Goal: Feedback & Contribution: Leave review/rating

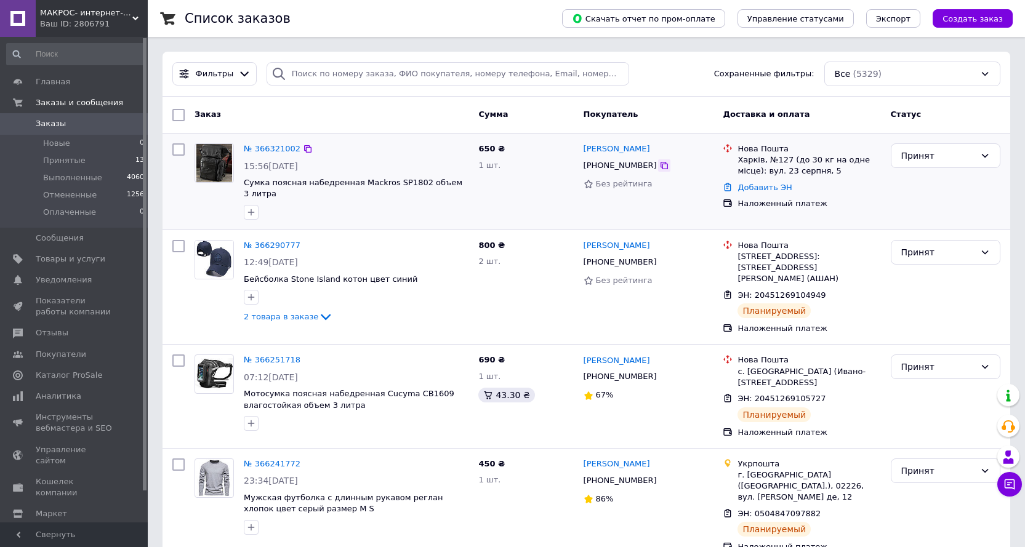
click at [660, 166] on icon at bounding box center [663, 165] width 7 height 7
click at [658, 161] on div at bounding box center [664, 165] width 12 height 12
drag, startPoint x: 596, startPoint y: 167, endPoint x: 639, endPoint y: 167, distance: 42.5
click at [639, 167] on div "[PHONE_NUMBER]" at bounding box center [620, 166] width 78 height 16
copy div "0508490595"
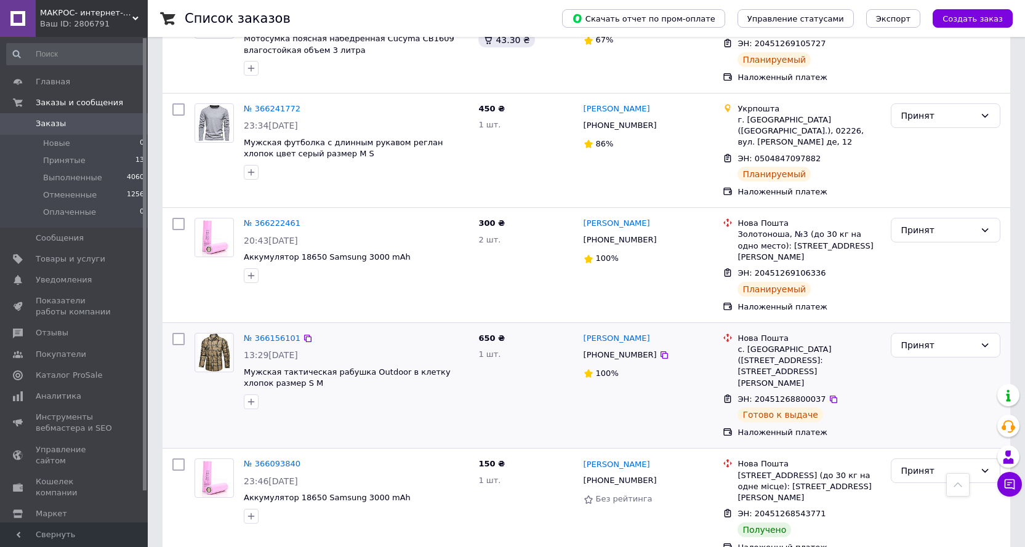
scroll to position [431, 0]
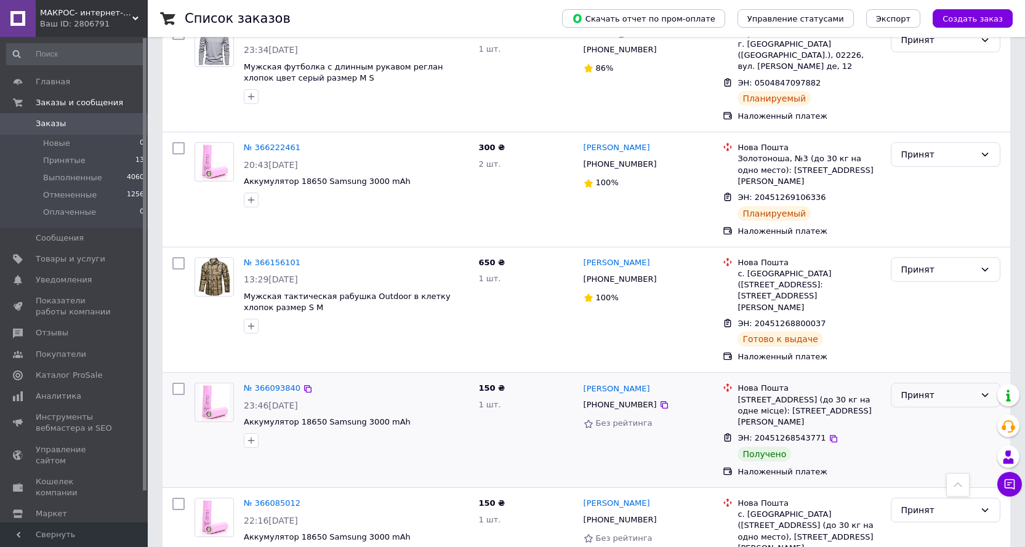
click at [917, 388] on div "Принят" at bounding box center [938, 395] width 74 height 14
click at [911, 369] on li "Выполнен" at bounding box center [945, 368] width 108 height 22
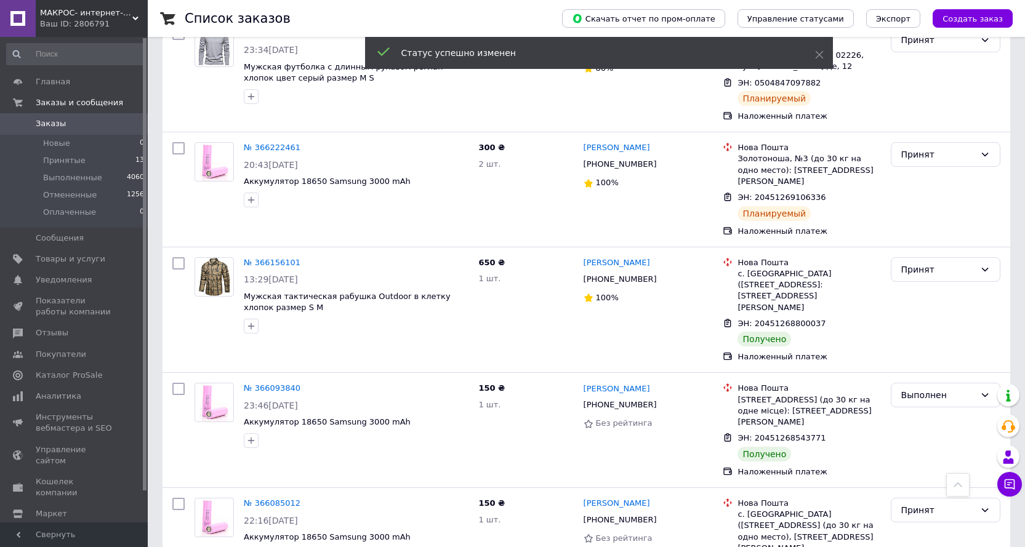
click at [619, 383] on link "[PERSON_NAME]" at bounding box center [616, 389] width 66 height 12
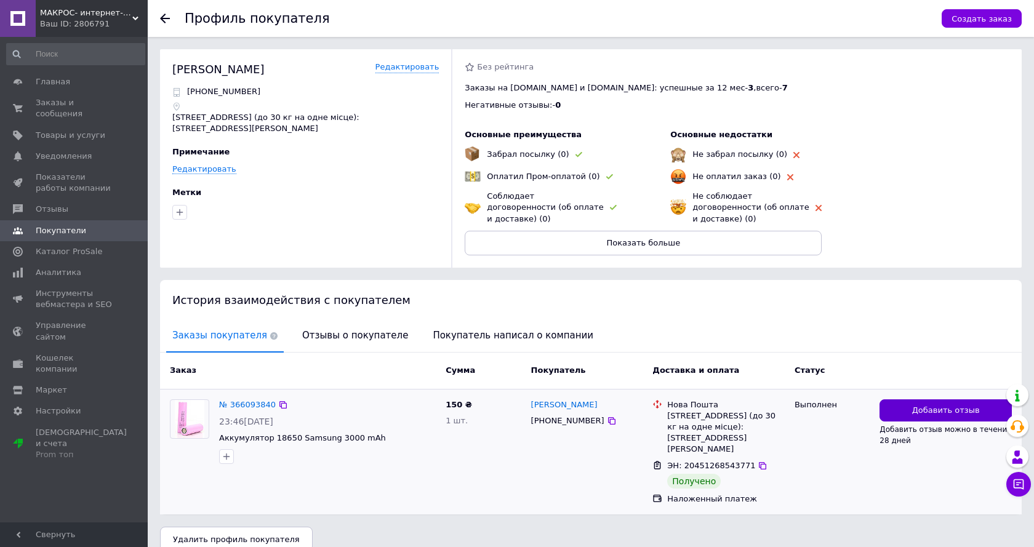
click at [947, 405] on span "Добавить отзыв" at bounding box center [946, 411] width 68 height 12
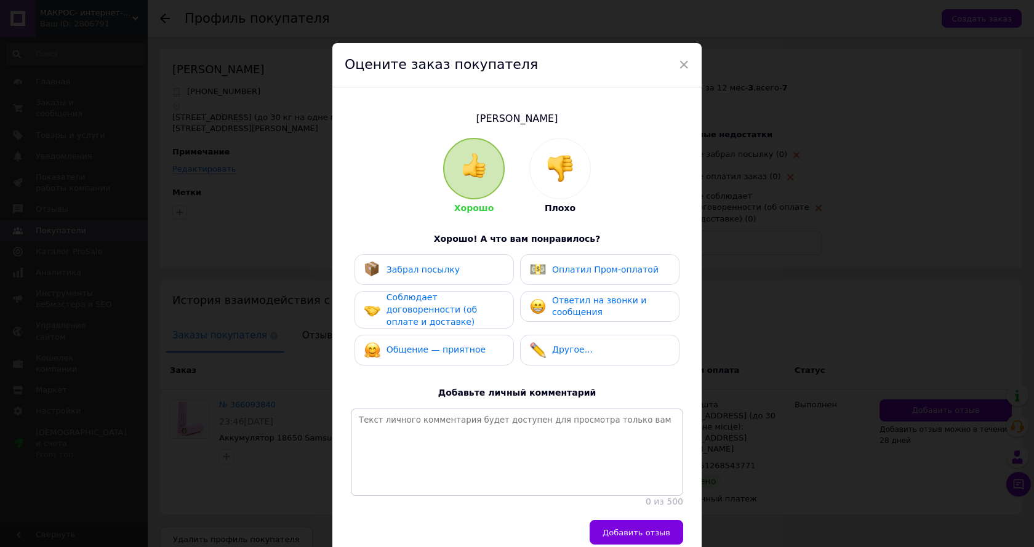
click at [431, 268] on span "Забрал посылку" at bounding box center [422, 270] width 73 height 10
drag, startPoint x: 429, startPoint y: 294, endPoint x: 429, endPoint y: 331, distance: 36.9
click at [428, 295] on span "Соблюдает договоренности (об оплате и доставке)" at bounding box center [431, 309] width 90 height 34
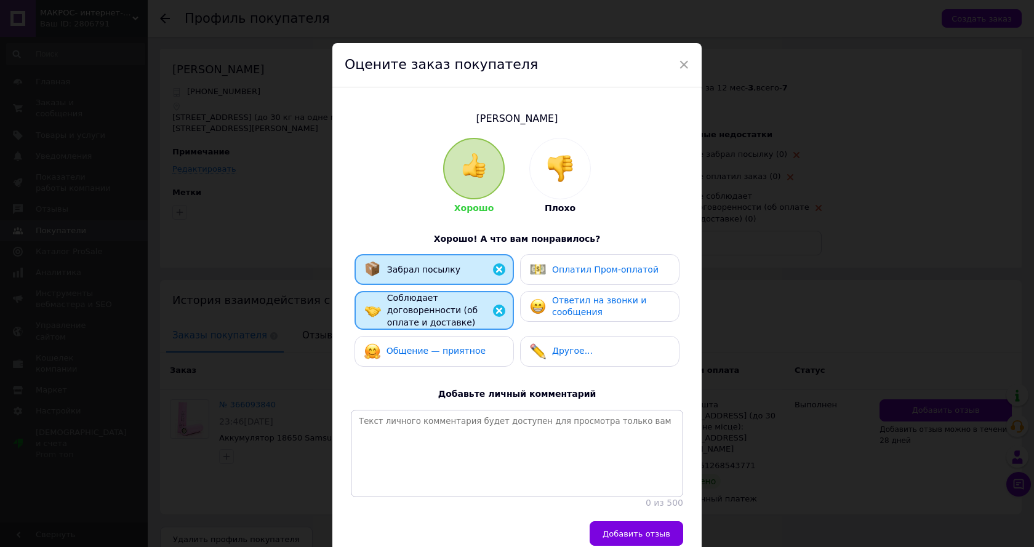
click at [429, 336] on div "Общение — приятное" at bounding box center [433, 351] width 159 height 31
drag, startPoint x: 583, startPoint y: 310, endPoint x: 685, endPoint y: 393, distance: 132.1
click at [585, 310] on span "Ответил на звонки и сообщения" at bounding box center [599, 306] width 94 height 22
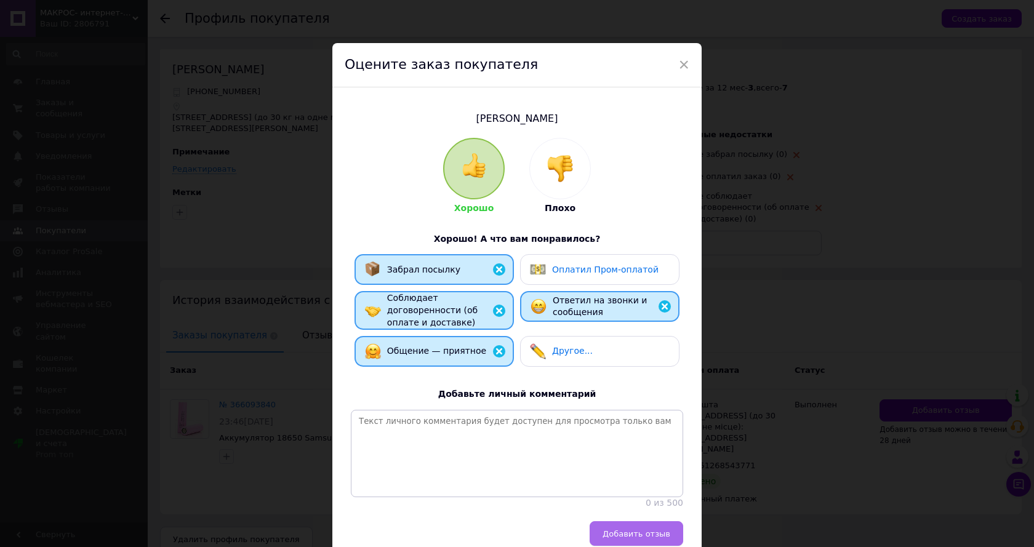
click at [646, 538] on span "Добавить отзыв" at bounding box center [636, 533] width 68 height 9
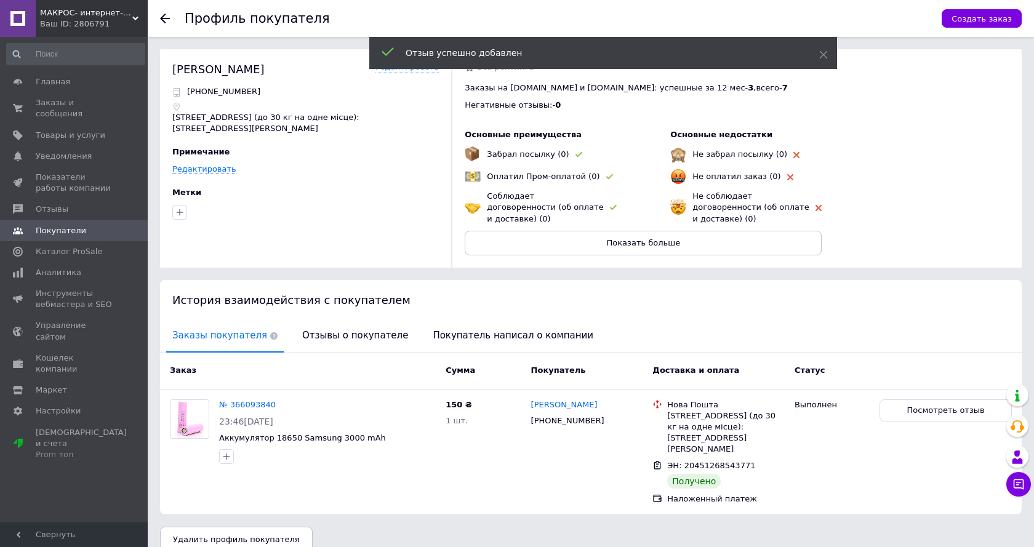
click at [168, 17] on icon at bounding box center [165, 19] width 10 height 10
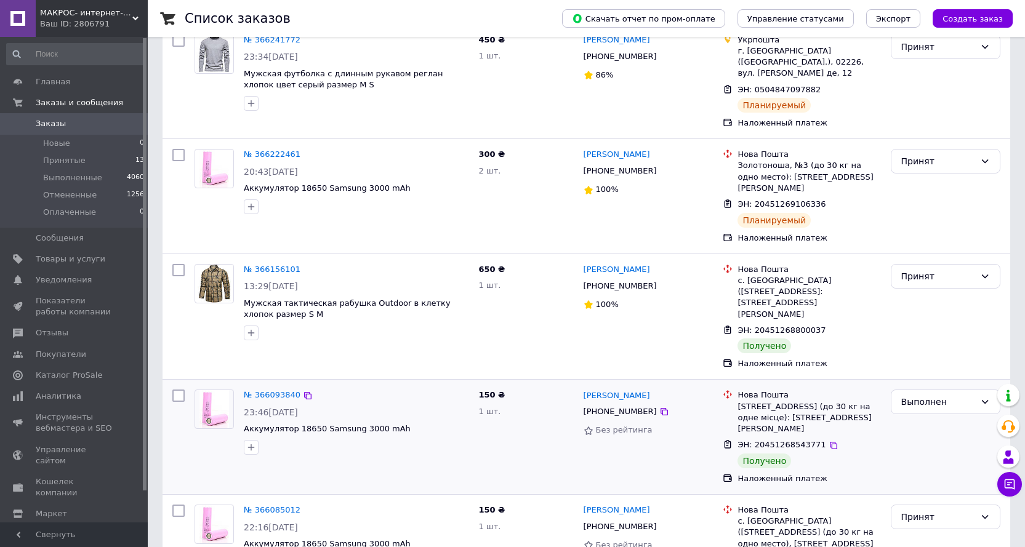
scroll to position [431, 0]
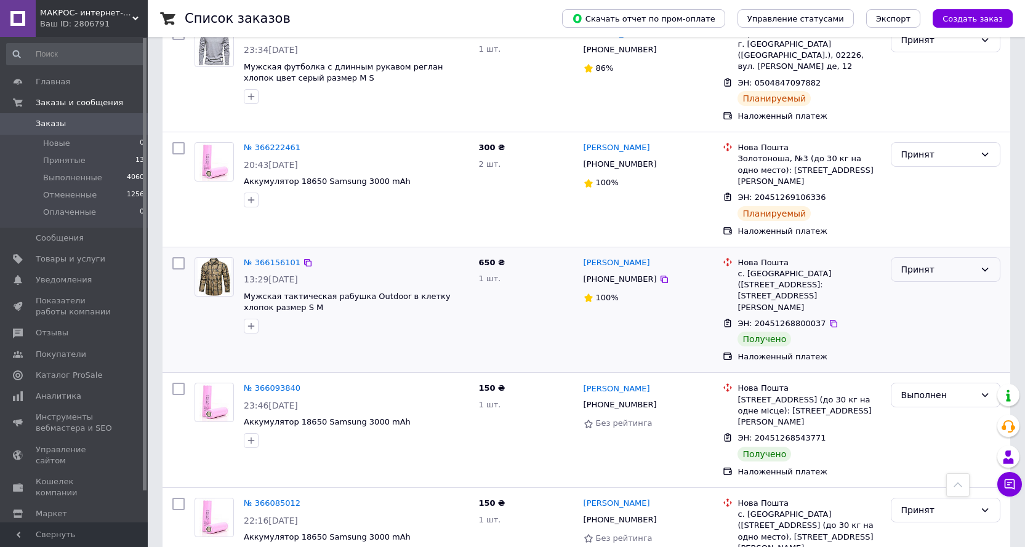
click at [962, 263] on div "Принят" at bounding box center [938, 270] width 74 height 14
click at [930, 264] on li "Выполнен" at bounding box center [945, 265] width 108 height 22
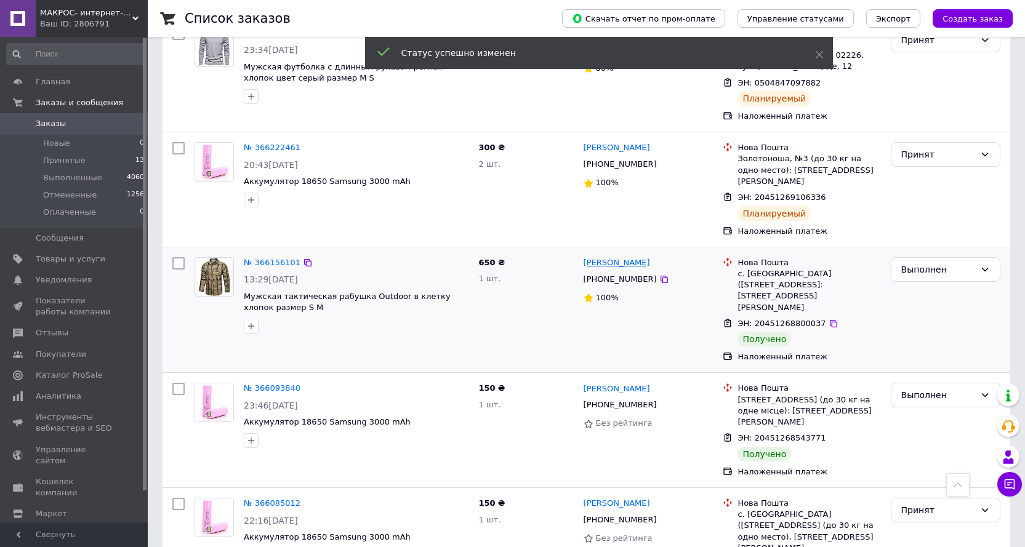
click at [612, 257] on link "[PERSON_NAME]" at bounding box center [616, 263] width 66 height 12
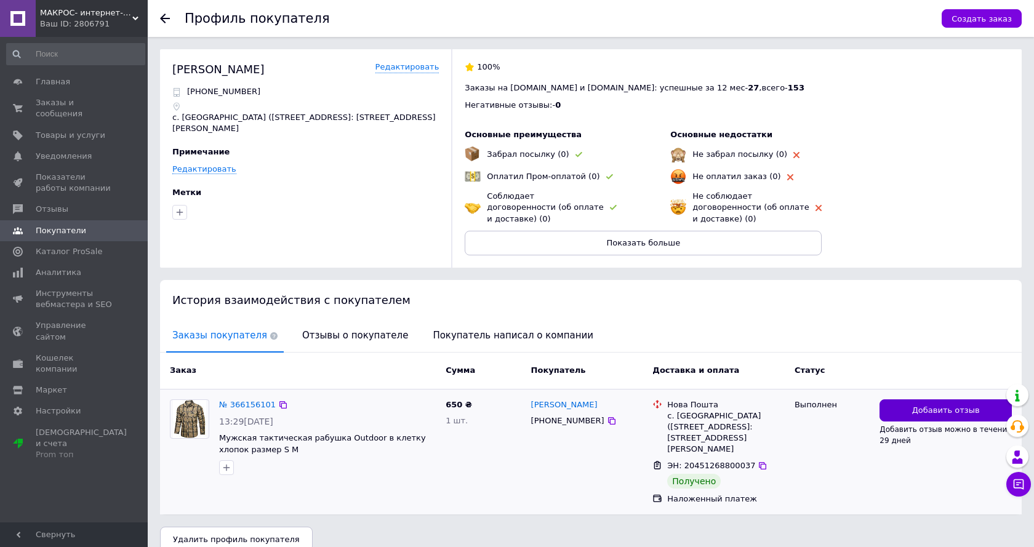
click at [923, 405] on span "Добавить отзыв" at bounding box center [946, 411] width 68 height 12
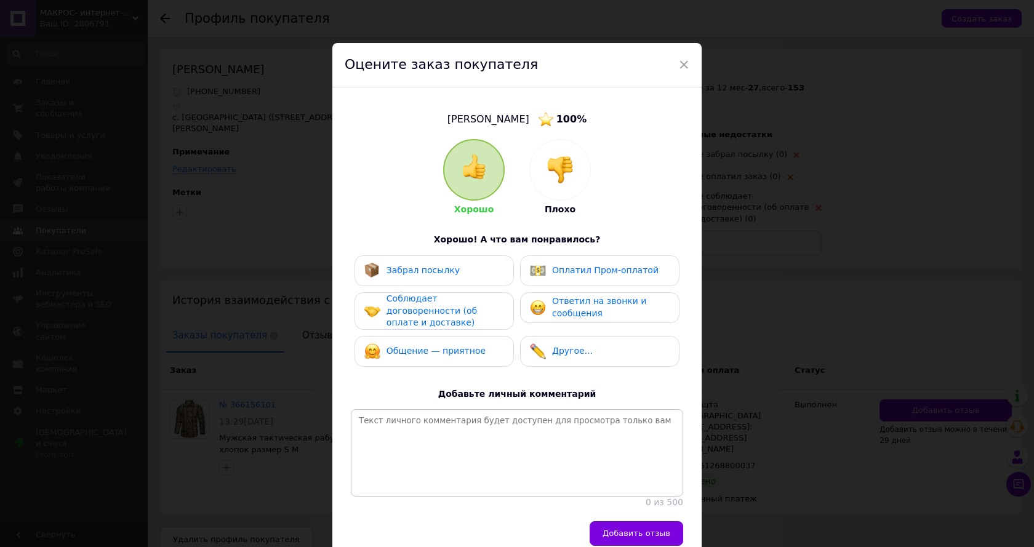
click at [430, 265] on span "Забрал посылку" at bounding box center [422, 270] width 73 height 10
click at [423, 303] on span "Соблюдает договоренности (об оплате и доставке)" at bounding box center [431, 311] width 90 height 34
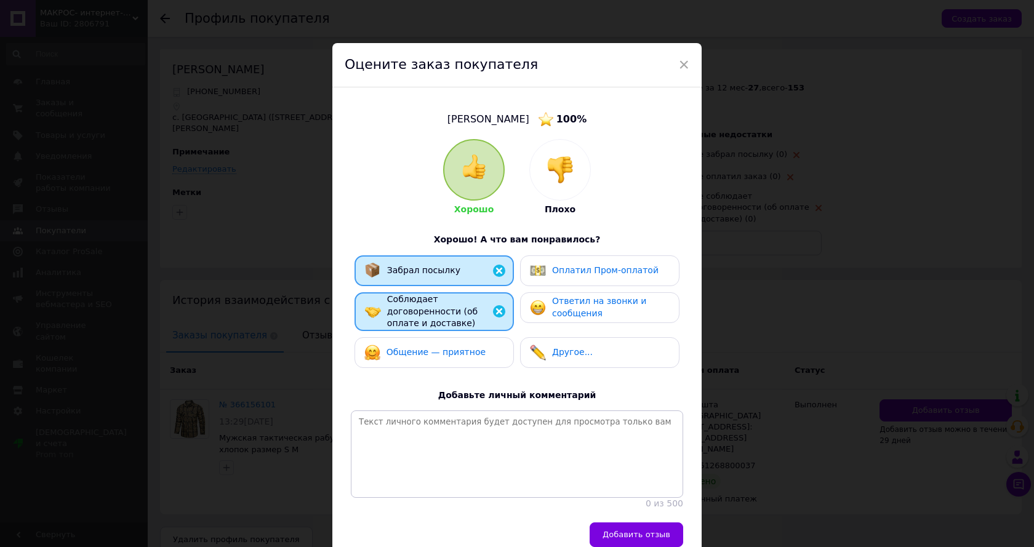
drag, startPoint x: 423, startPoint y: 328, endPoint x: 436, endPoint y: 344, distance: 20.2
click at [422, 335] on div "Забрал посылку Оплатил Пром-оплатой Соблюдает договоренности (об оплате и доста…" at bounding box center [517, 314] width 332 height 119
click at [633, 323] on div "Забрал посылку Оплатил Пром-оплатой Соблюдает договоренности (об оплате и доста…" at bounding box center [517, 314] width 332 height 119
click at [577, 312] on span "Ответил на звонки и сообщения" at bounding box center [599, 307] width 94 height 22
click at [472, 347] on span "Общение — приятное" at bounding box center [435, 352] width 99 height 10
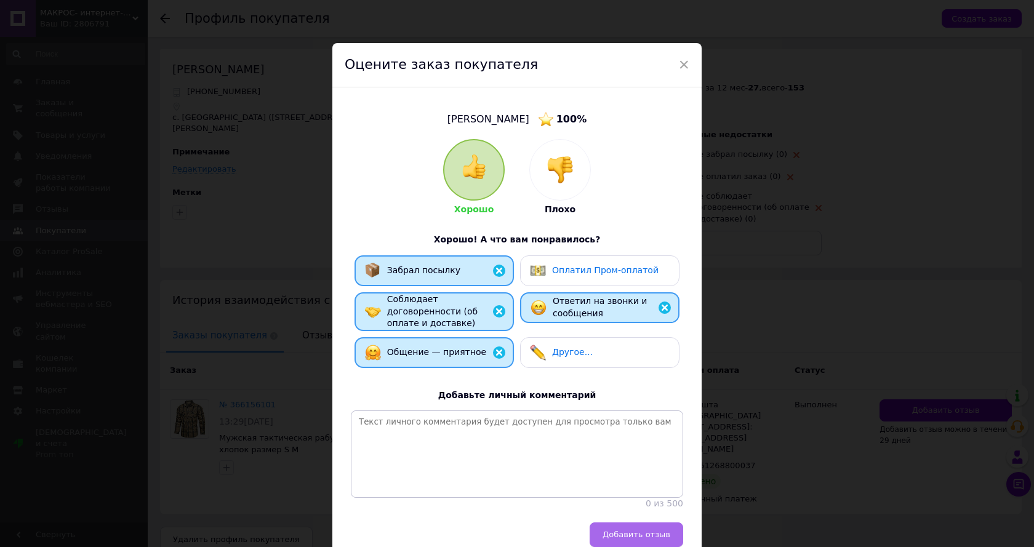
click at [644, 528] on button "Добавить отзыв" at bounding box center [637, 534] width 94 height 25
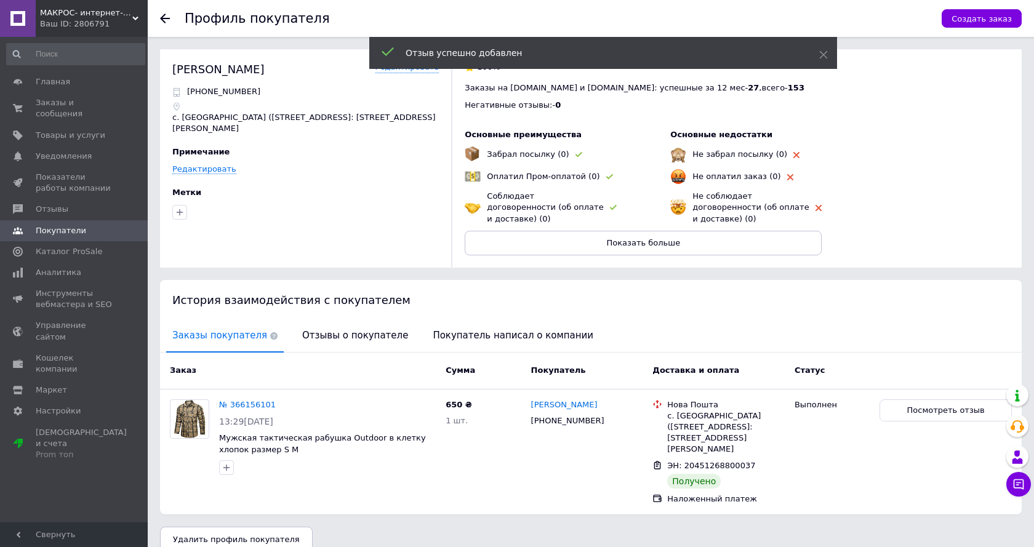
click at [162, 17] on use at bounding box center [165, 19] width 10 height 10
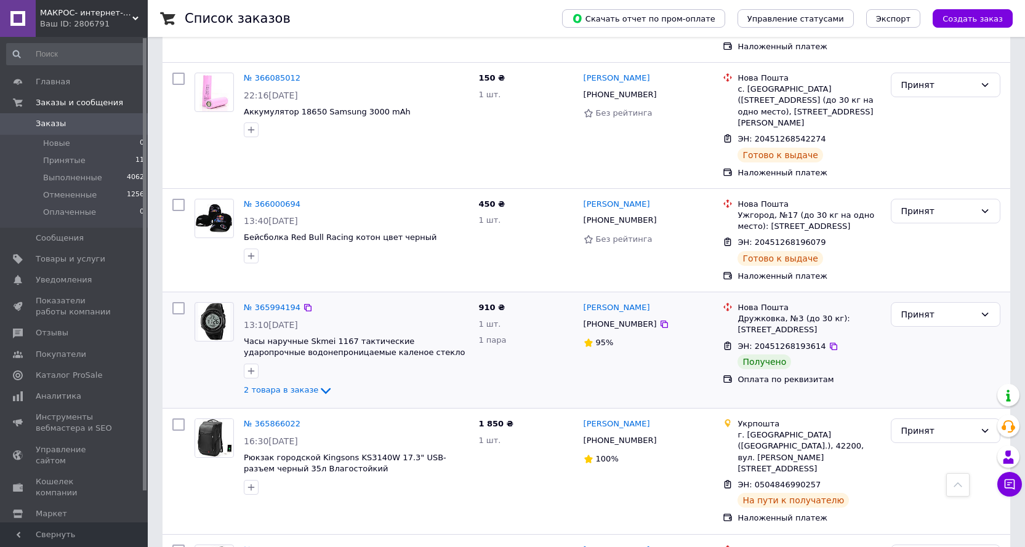
scroll to position [861, 0]
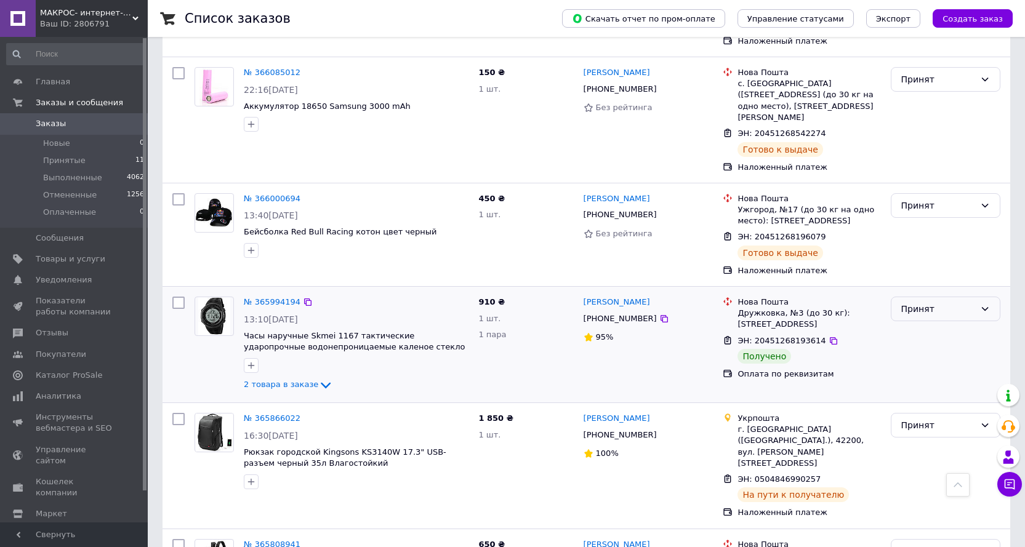
click at [949, 302] on div "Принят" at bounding box center [938, 309] width 74 height 14
click at [919, 260] on li "Выполнен" at bounding box center [945, 259] width 108 height 22
click at [609, 297] on link "[PERSON_NAME]" at bounding box center [616, 303] width 66 height 12
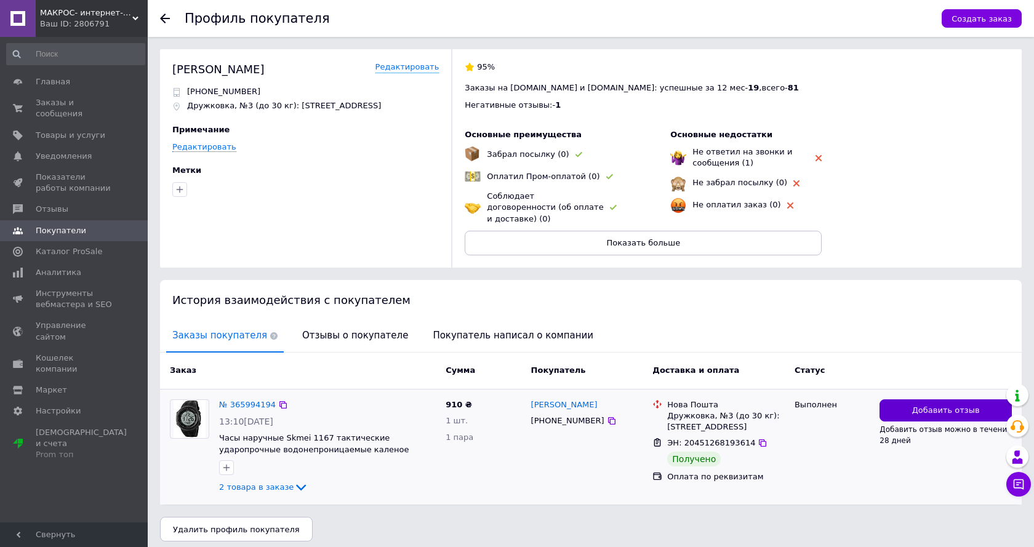
click at [935, 399] on button "Добавить отзыв" at bounding box center [945, 410] width 132 height 23
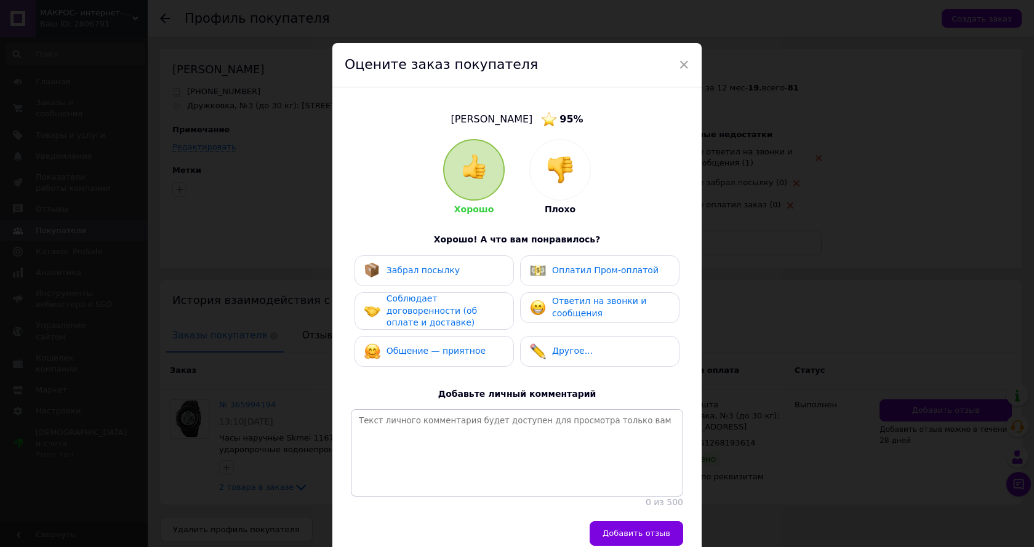
click at [456, 273] on div "Забрал посылку" at bounding box center [434, 271] width 140 height 16
drag, startPoint x: 454, startPoint y: 306, endPoint x: 436, endPoint y: 339, distance: 37.5
click at [455, 308] on span "Соблюдает договоренности (об оплате и доставке)" at bounding box center [431, 311] width 90 height 34
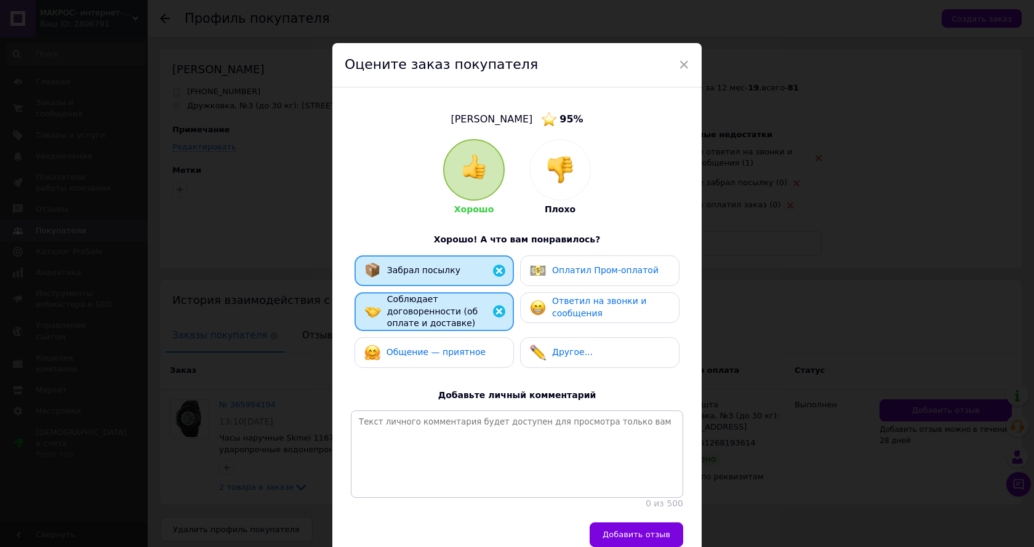
drag, startPoint x: 436, startPoint y: 339, endPoint x: 624, endPoint y: 310, distance: 190.6
click at [438, 345] on div "Общение — приятное" at bounding box center [424, 353] width 121 height 16
click at [637, 308] on div "Ответил на звонки и сообщения" at bounding box center [610, 307] width 117 height 24
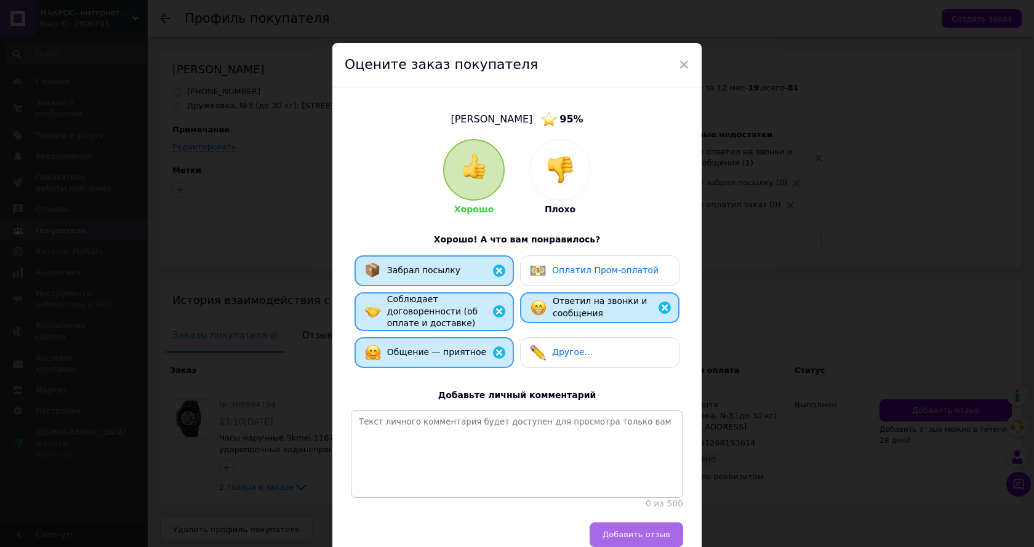
click at [644, 534] on span "Добавить отзыв" at bounding box center [636, 534] width 68 height 9
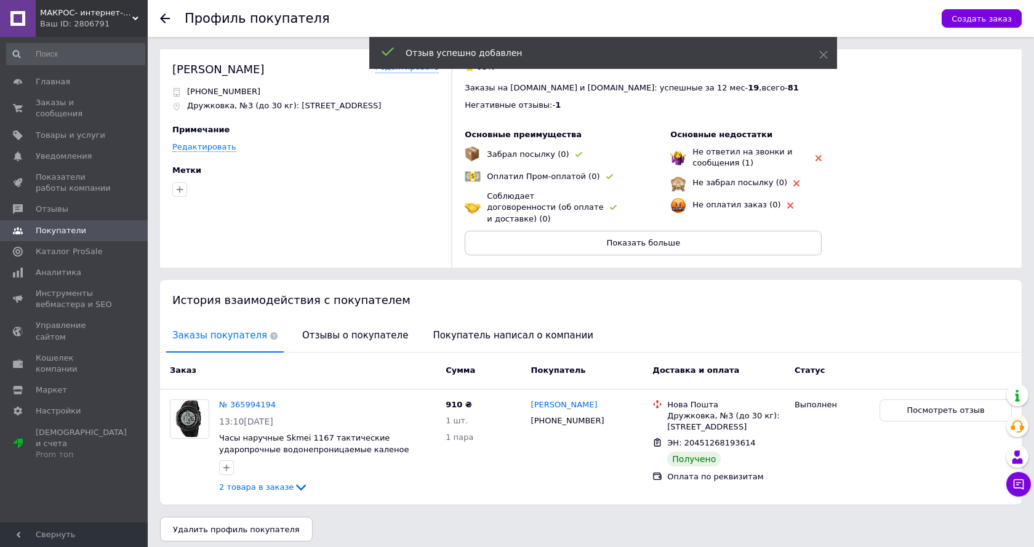
click at [162, 18] on use at bounding box center [165, 19] width 10 height 10
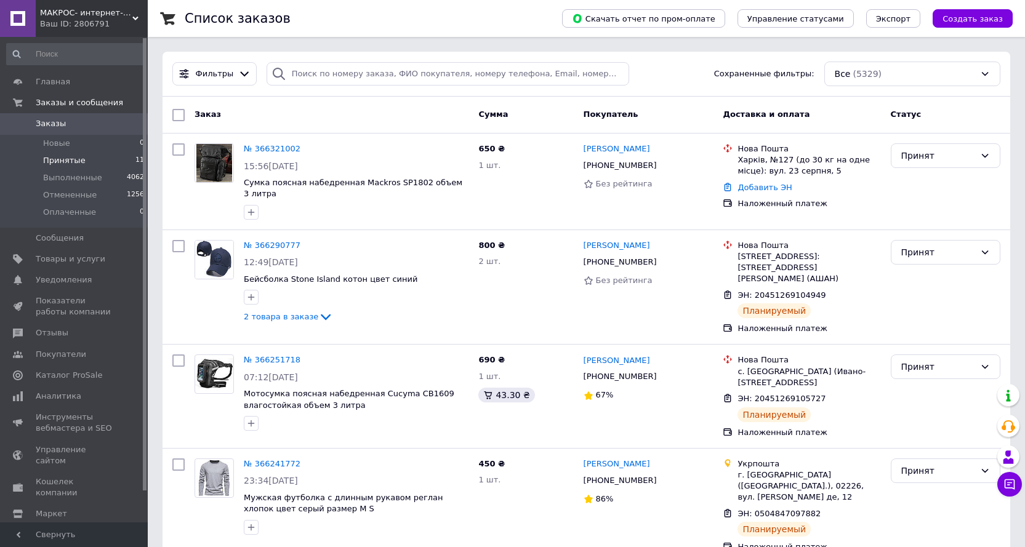
click at [69, 161] on span "Принятые" at bounding box center [64, 160] width 42 height 11
